Goal: Task Accomplishment & Management: Manage account settings

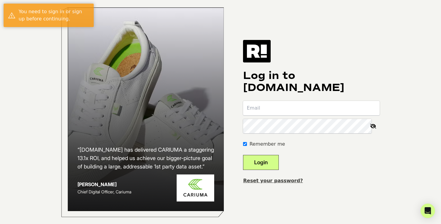
click at [289, 112] on input "email" at bounding box center [311, 108] width 137 height 14
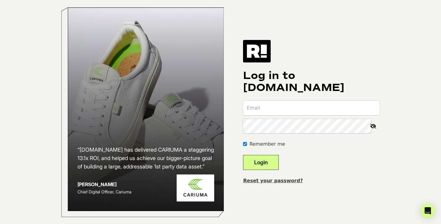
type input "ally@atlascoffeeclub.com"
click at [269, 169] on button "Login" at bounding box center [261, 162] width 36 height 15
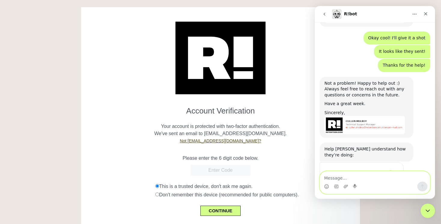
scroll to position [690, 0]
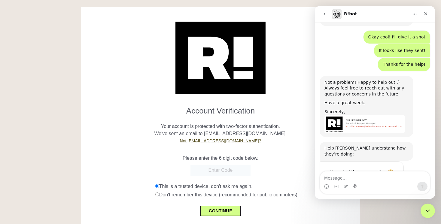
click at [216, 169] on input "text" at bounding box center [220, 170] width 60 height 11
type input "408737"
click at [276, 150] on div "Please enter the 6 digit code below." at bounding box center [221, 154] width 270 height 14
click at [216, 213] on button "CONTINUE" at bounding box center [220, 211] width 40 height 10
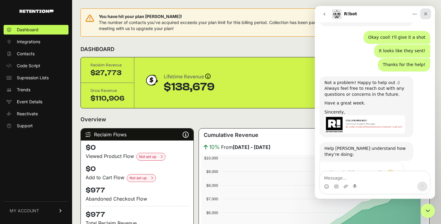
scroll to position [690, 0]
click at [428, 17] on div "Close" at bounding box center [425, 13] width 11 height 11
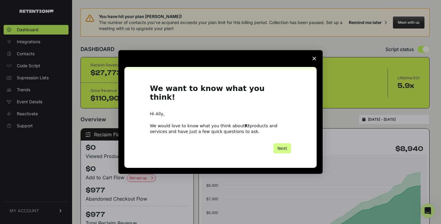
click at [315, 60] on icon "Close survey" at bounding box center [314, 59] width 4 height 4
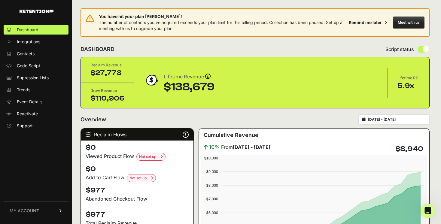
click at [22, 214] on link "MY ACCOUNT" at bounding box center [36, 210] width 65 height 18
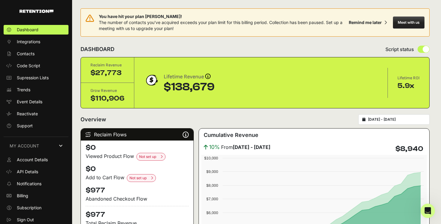
scroll to position [1, 0]
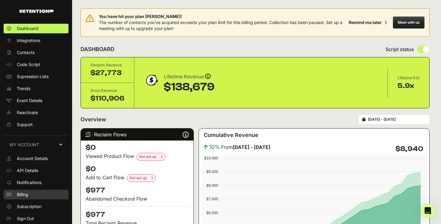
click at [26, 195] on span "Billing" at bounding box center [22, 194] width 11 height 6
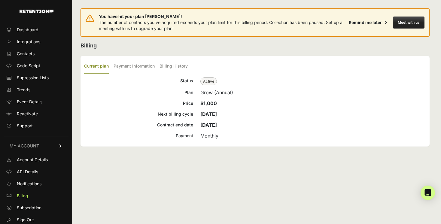
scroll to position [1, 0]
